Goal: Information Seeking & Learning: Check status

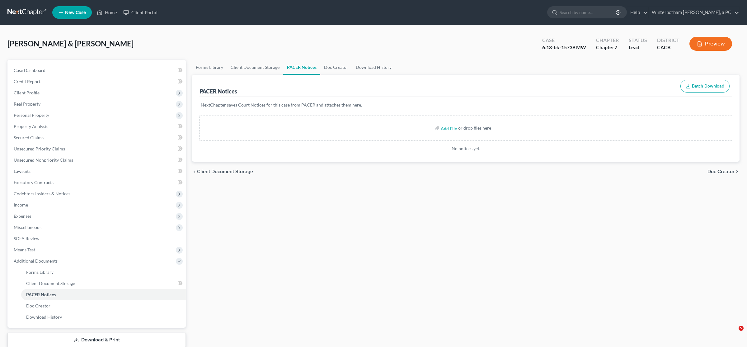
click at [578, 10] on input "search" at bounding box center [587, 13] width 57 height 12
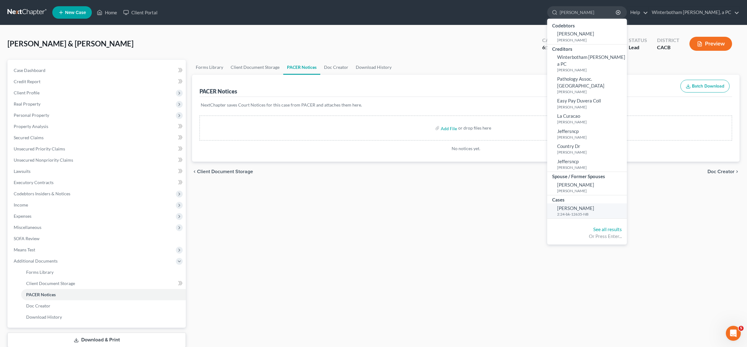
type input "[PERSON_NAME]"
click at [583, 211] on small "2:24-bk-12635-NB" at bounding box center [591, 213] width 68 height 5
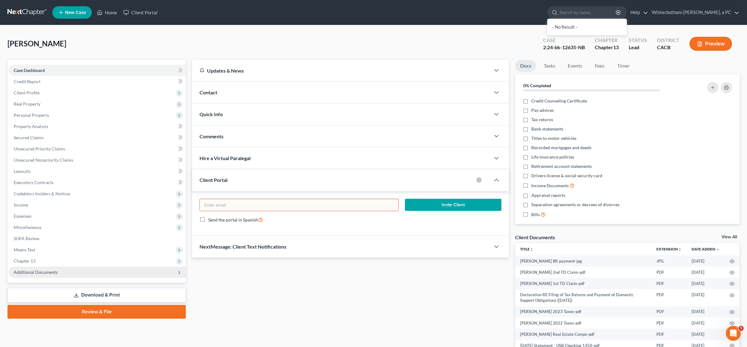
click at [63, 272] on span "Additional Documents" at bounding box center [97, 271] width 177 height 11
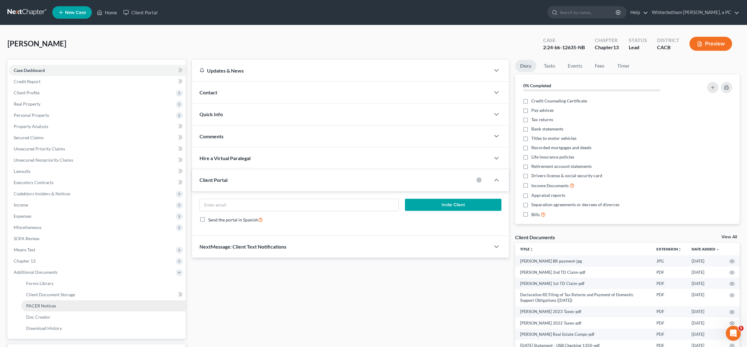
click at [62, 305] on link "PACER Notices" at bounding box center [103, 305] width 165 height 11
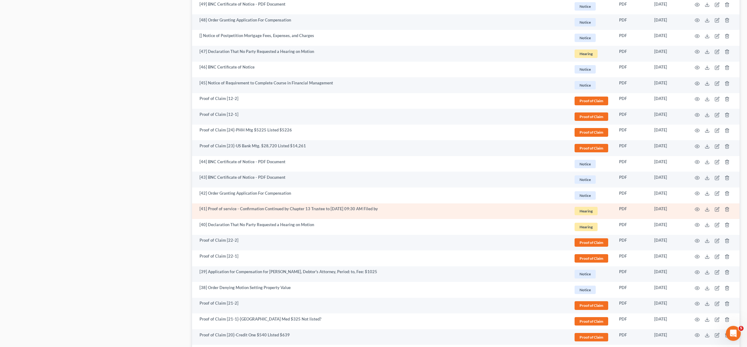
scroll to position [947, 0]
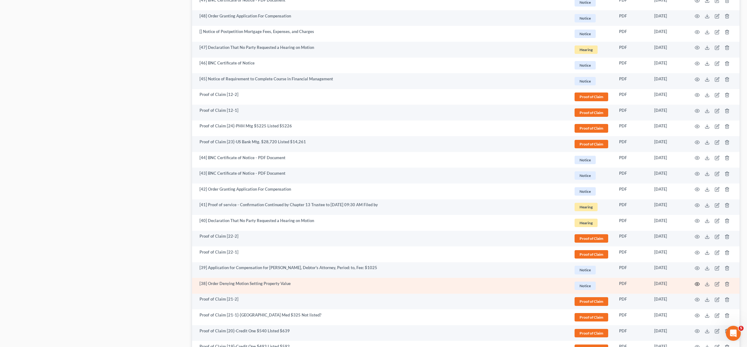
click at [697, 286] on icon "button" at bounding box center [696, 283] width 5 height 5
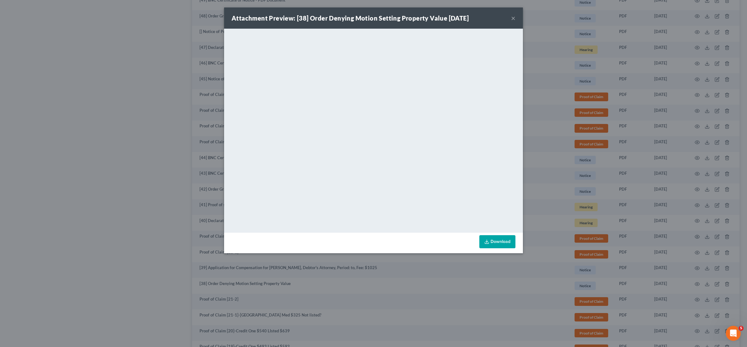
click at [205, 181] on div "Attachment Preview: [38] Order Denying Motion Setting Property Value [DATE] × D…" at bounding box center [373, 173] width 747 height 347
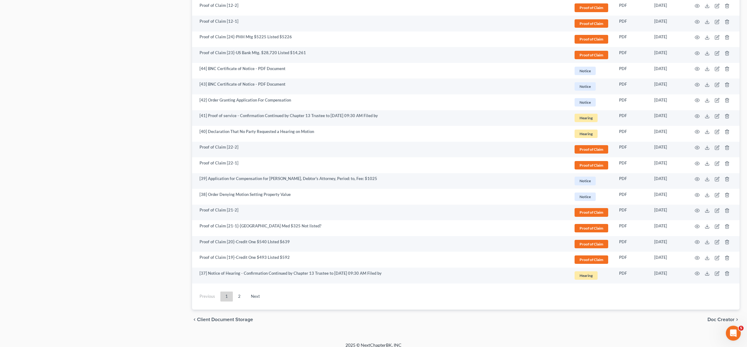
scroll to position [1043, 0]
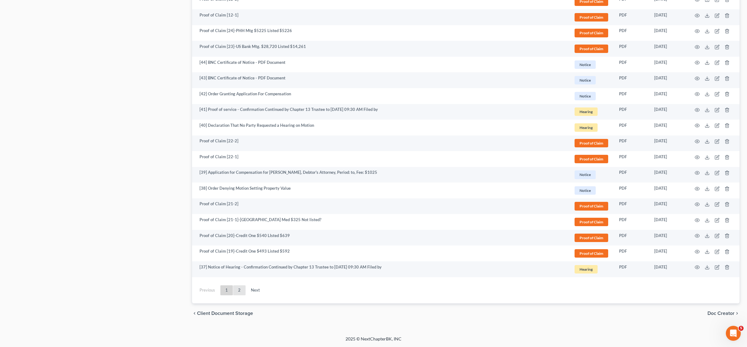
click at [241, 286] on link "2" at bounding box center [239, 290] width 12 height 10
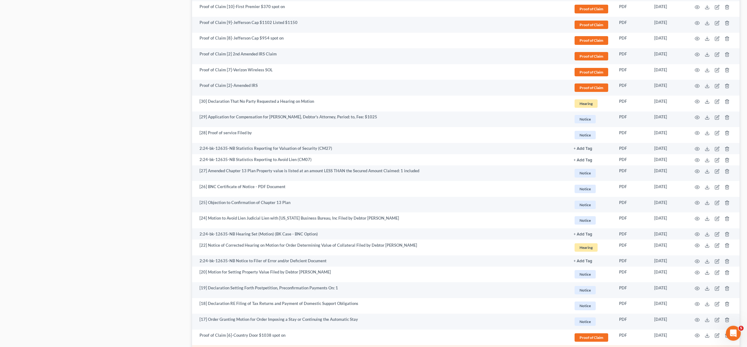
scroll to position [422, 0]
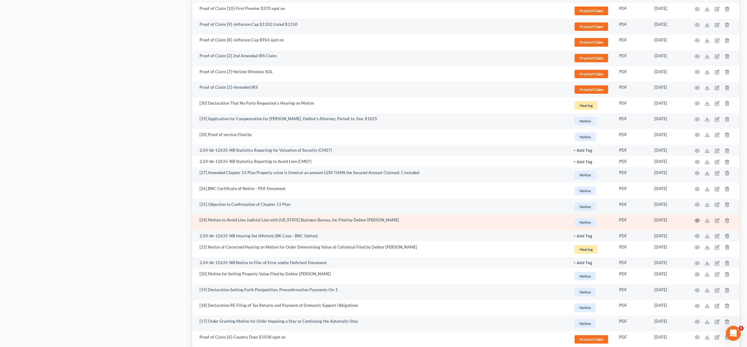
click at [699, 221] on icon "button" at bounding box center [696, 220] width 5 height 5
